Goal: Information Seeking & Learning: Learn about a topic

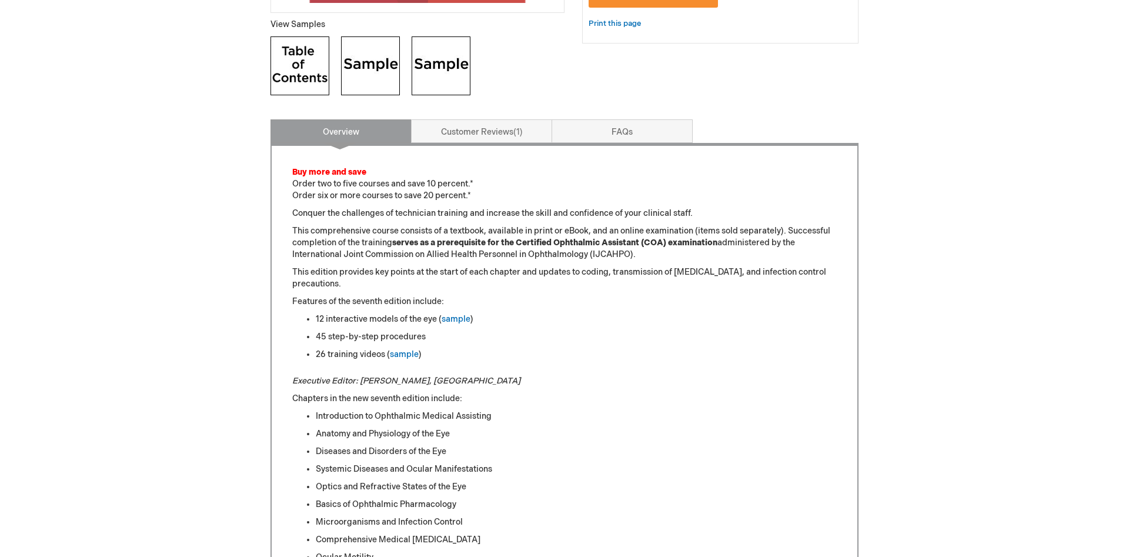
scroll to position [480, 0]
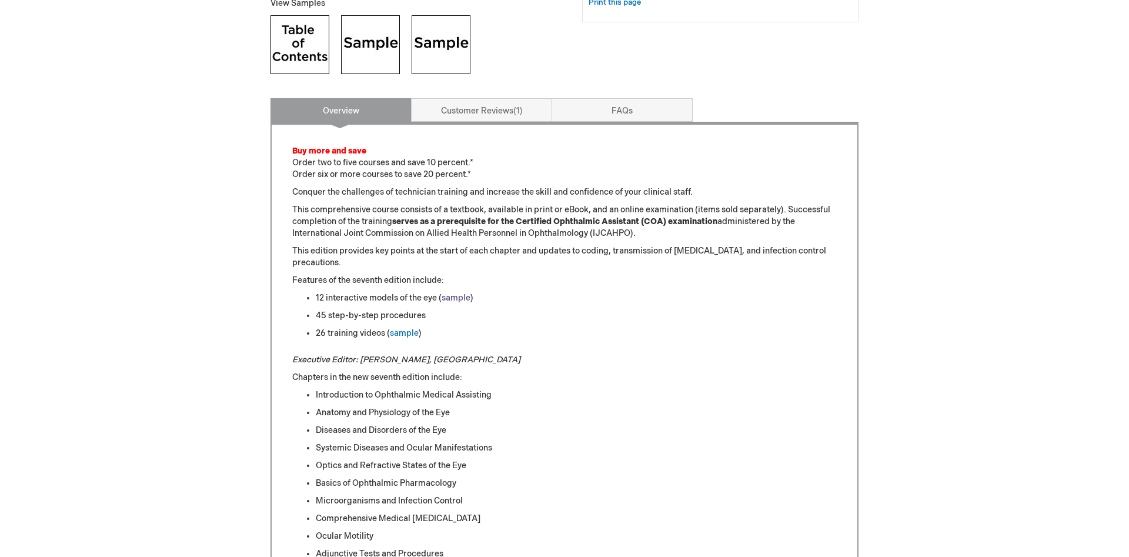
click at [457, 299] on link "sample" at bounding box center [456, 298] width 29 height 10
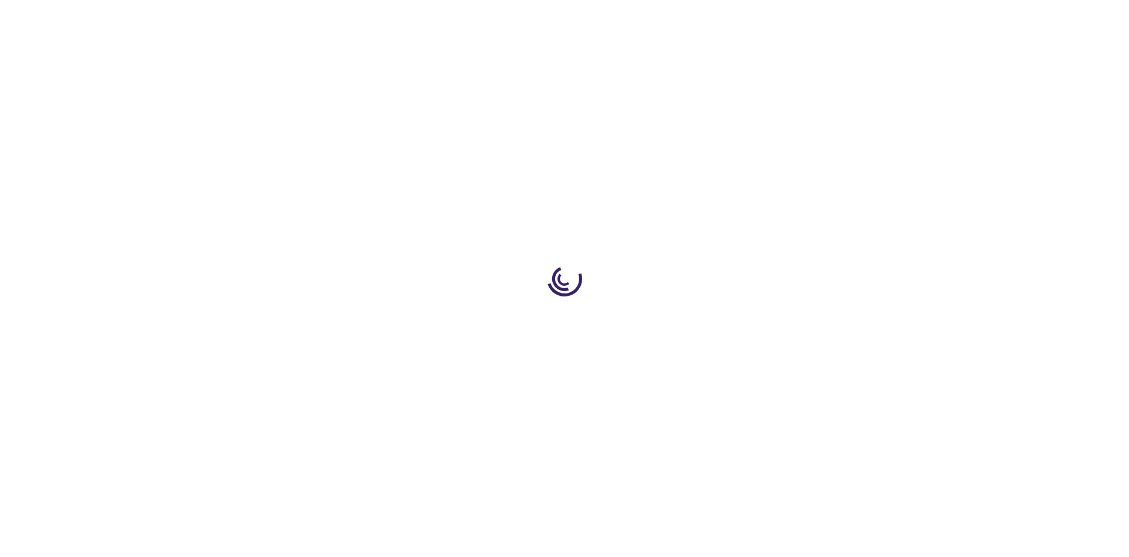
scroll to position [480, 0]
type input "0"
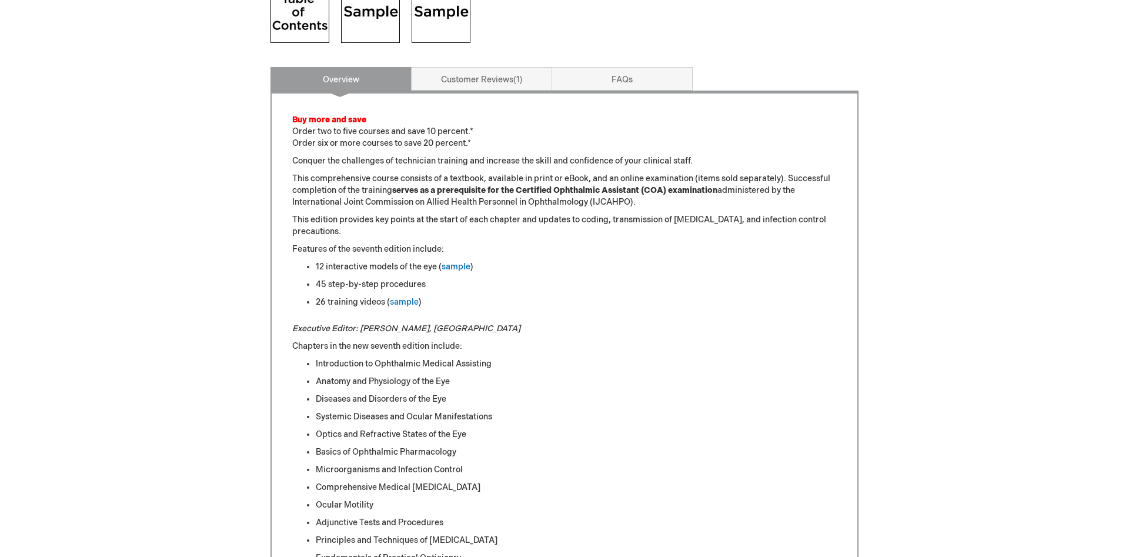
scroll to position [540, 0]
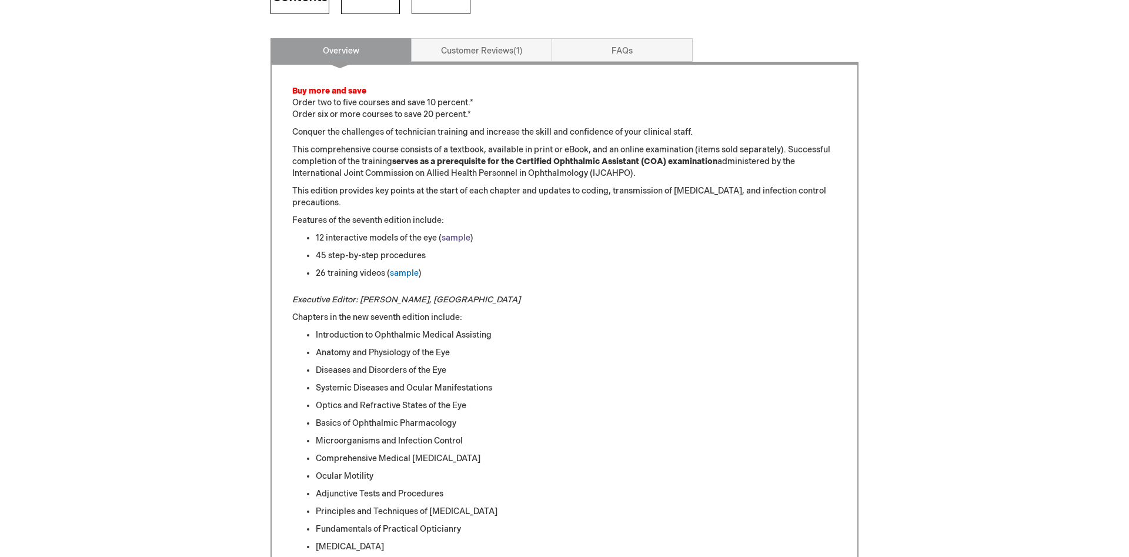
click at [455, 239] on link "sample" at bounding box center [456, 238] width 29 height 10
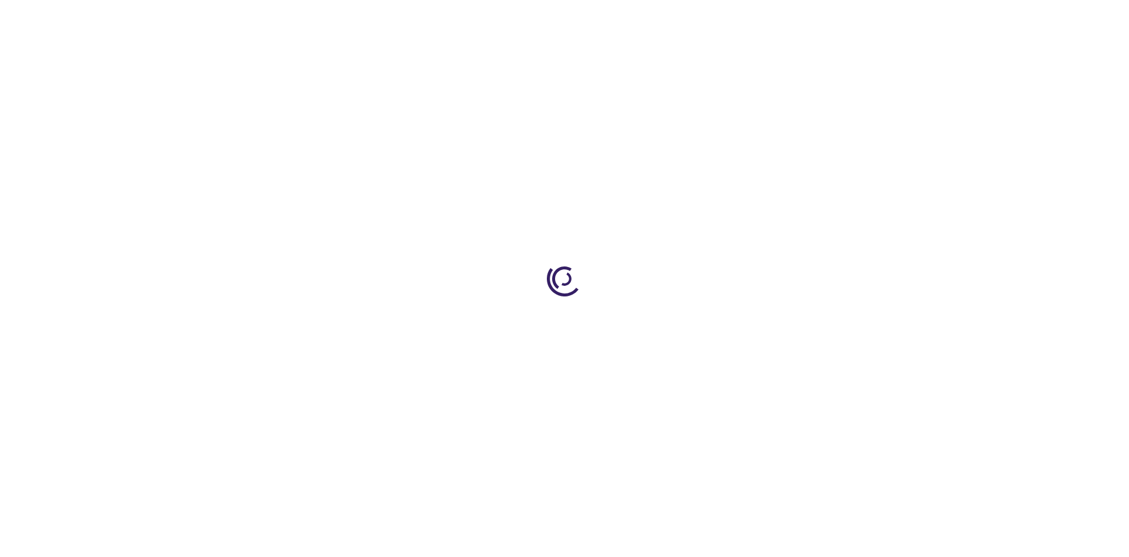
scroll to position [540, 0]
type input "0"
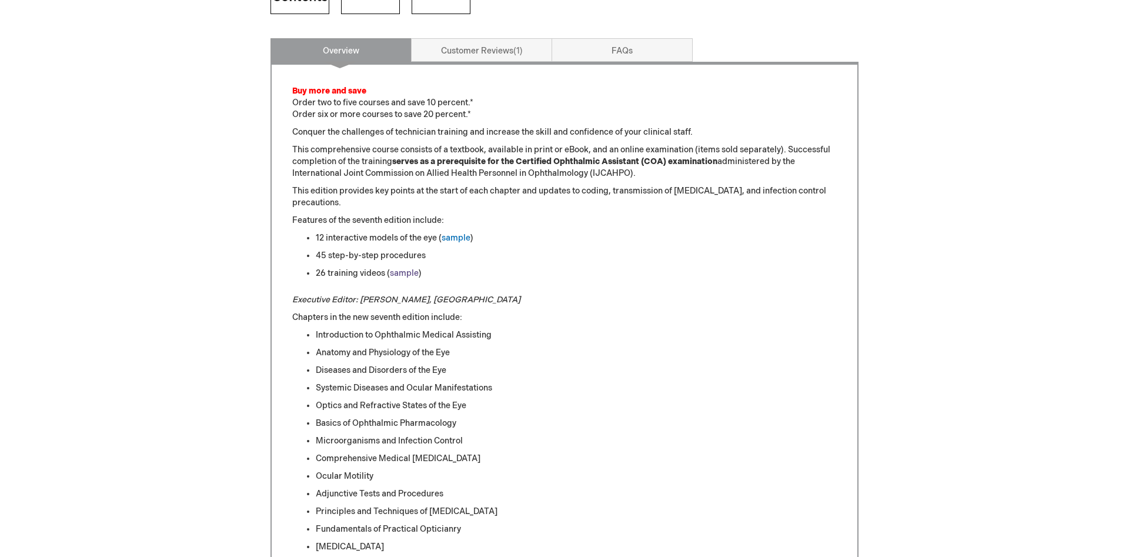
click at [398, 275] on link "sample" at bounding box center [404, 273] width 29 height 10
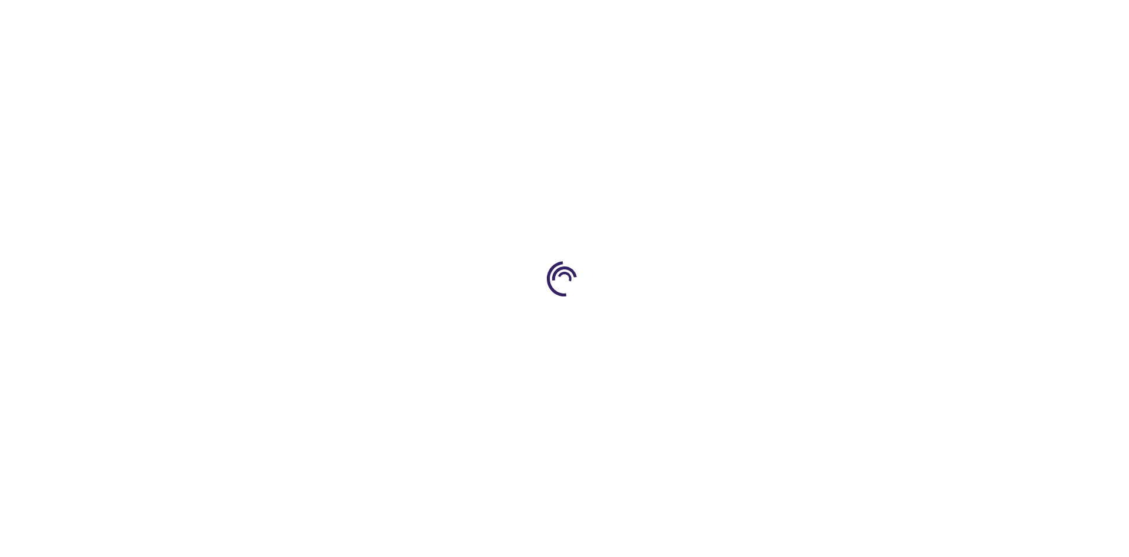
type input "0"
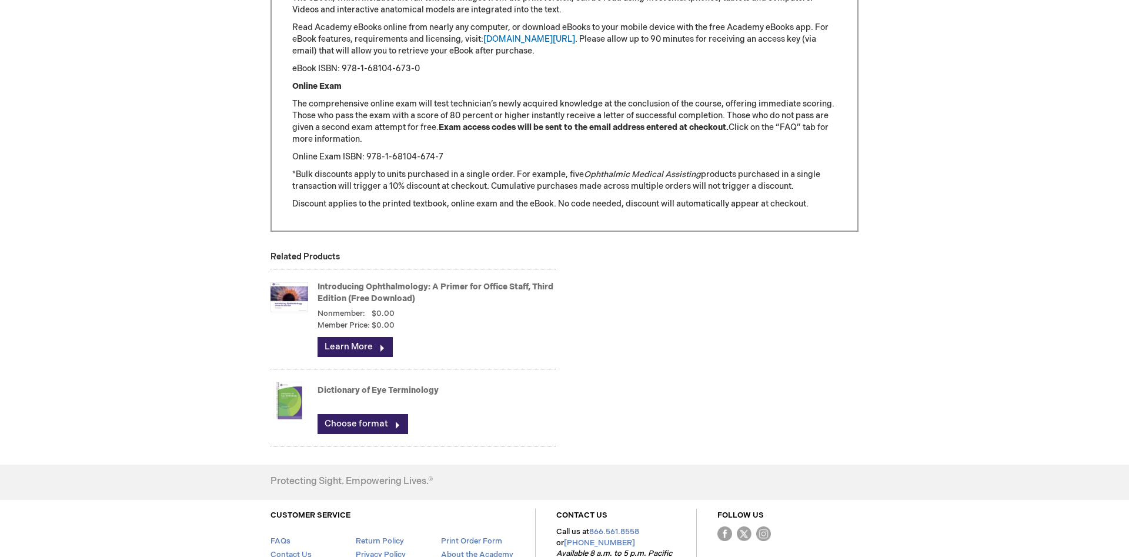
scroll to position [1499, 0]
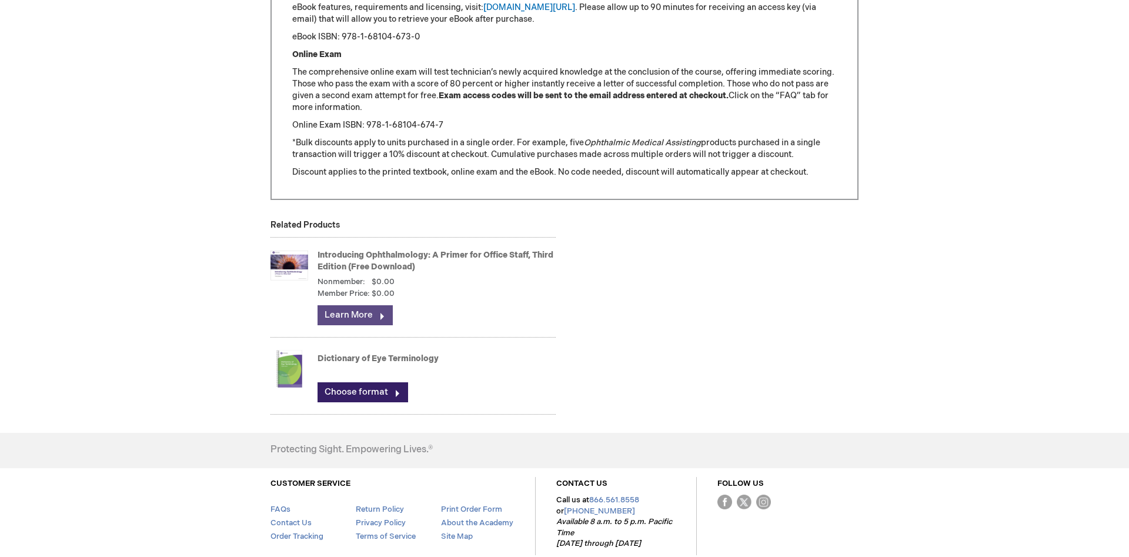
click at [355, 322] on link "Learn More" at bounding box center [355, 315] width 75 height 20
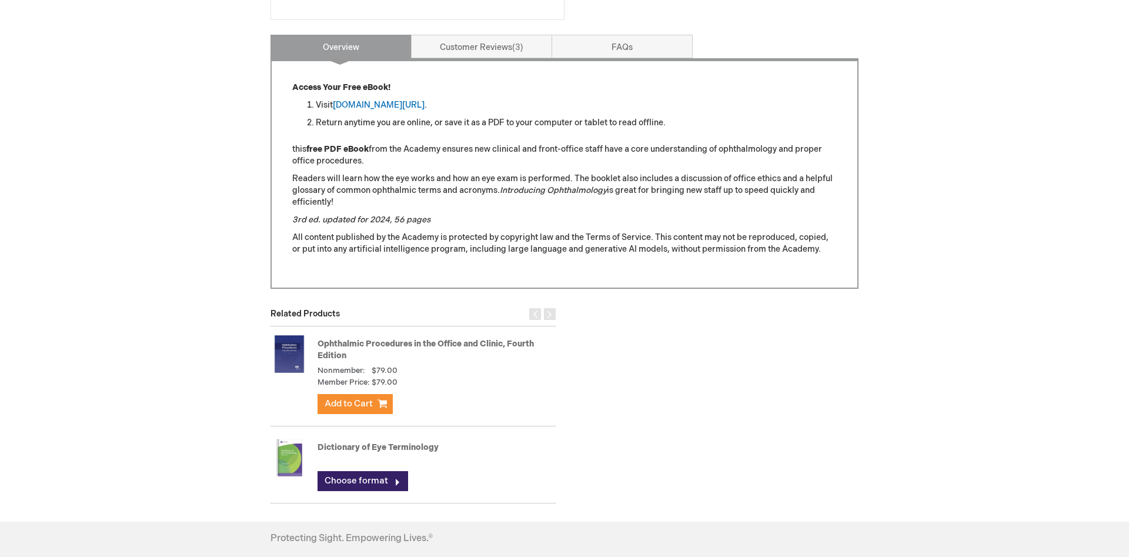
scroll to position [480, 0]
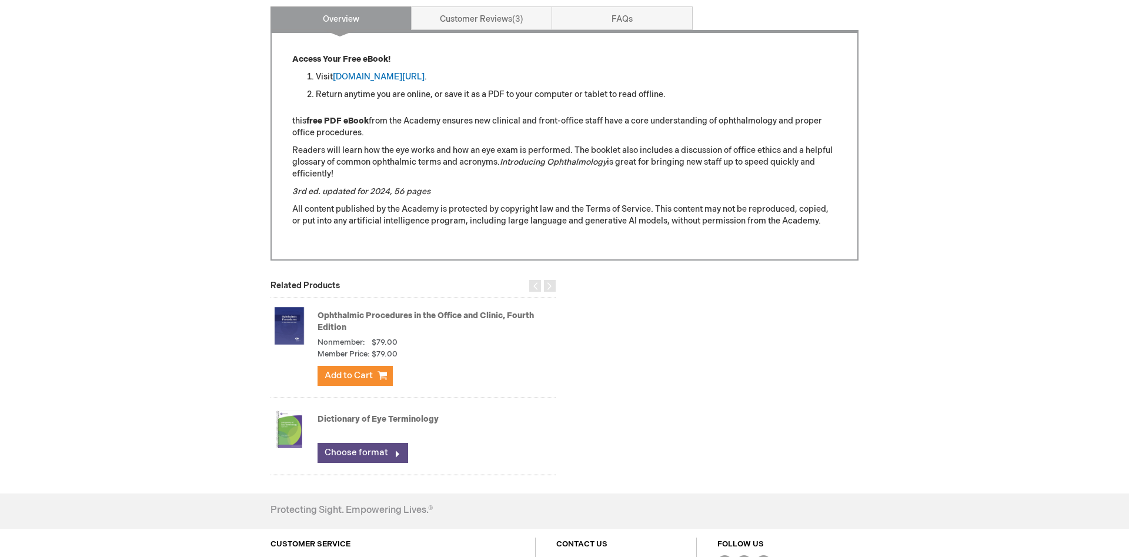
click at [379, 454] on link "Choose format" at bounding box center [363, 453] width 91 height 20
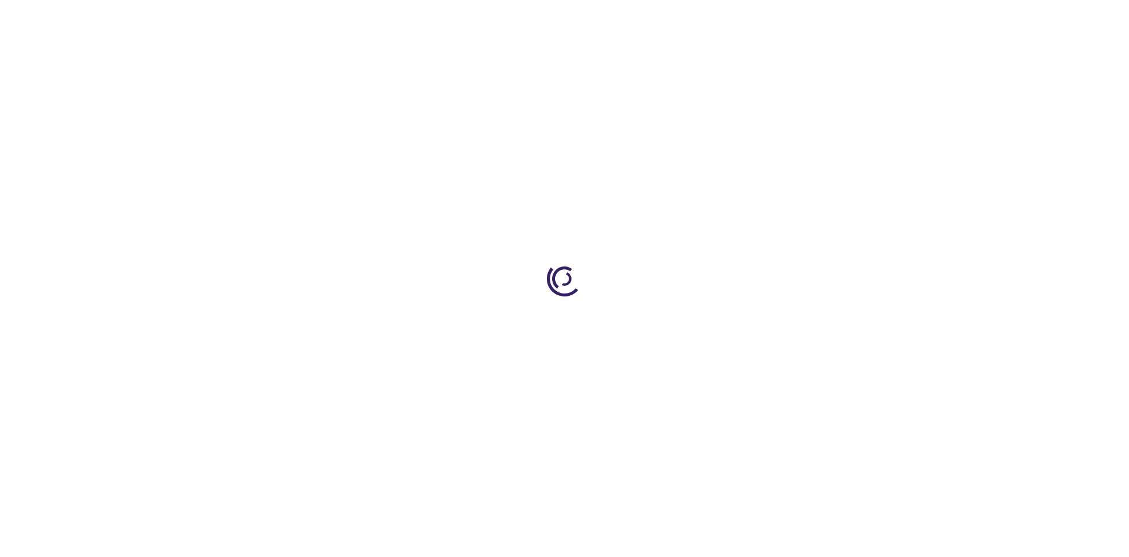
type input "0"
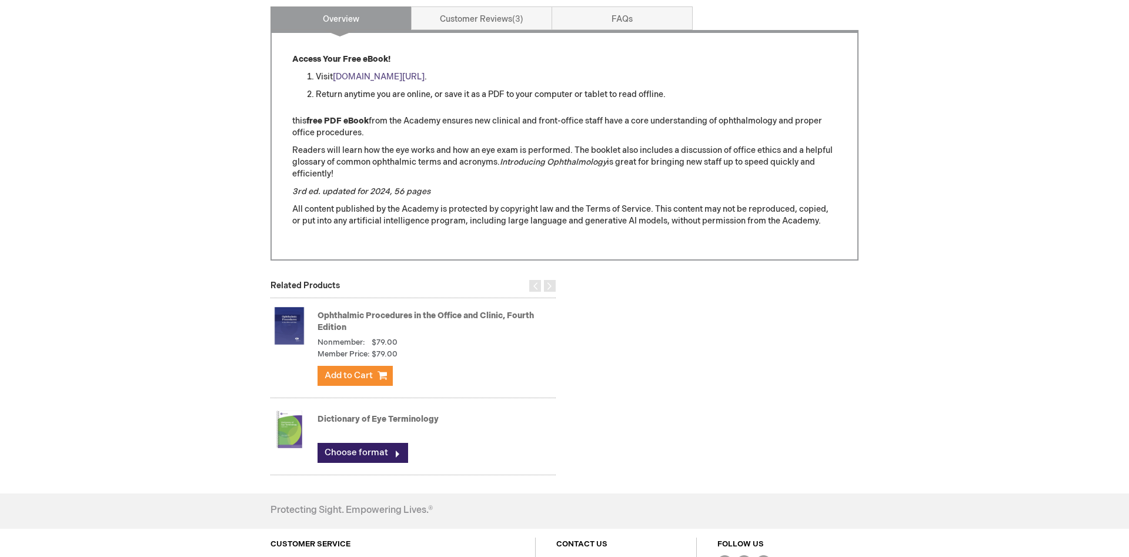
click at [403, 76] on link "[DOMAIN_NAME][URL]" at bounding box center [379, 77] width 92 height 10
